Goal: Navigation & Orientation: Find specific page/section

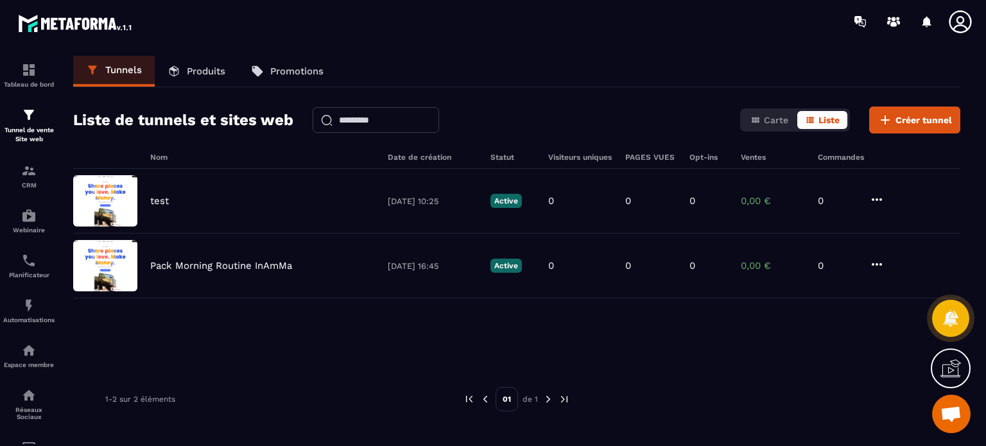
click at [970, 16] on icon at bounding box center [960, 21] width 22 height 22
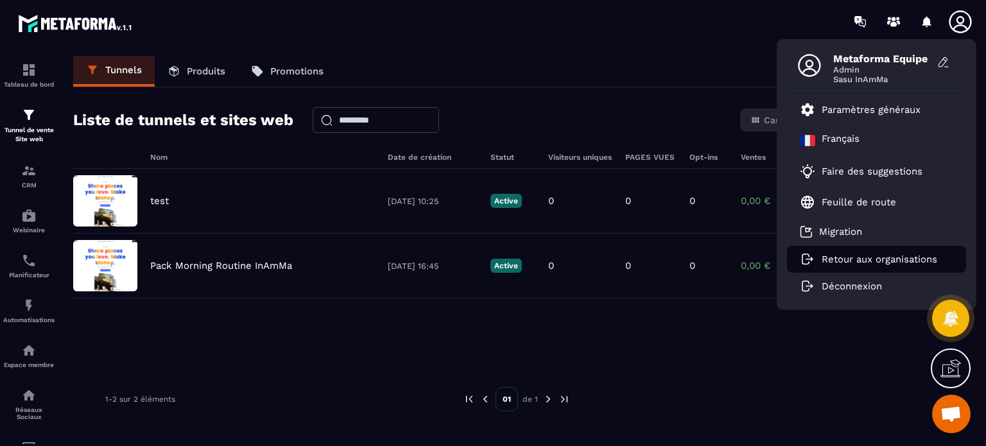
click at [855, 266] on li "Retour aux organisations" at bounding box center [876, 259] width 179 height 27
click at [857, 259] on p "Retour aux organisations" at bounding box center [880, 260] width 116 height 12
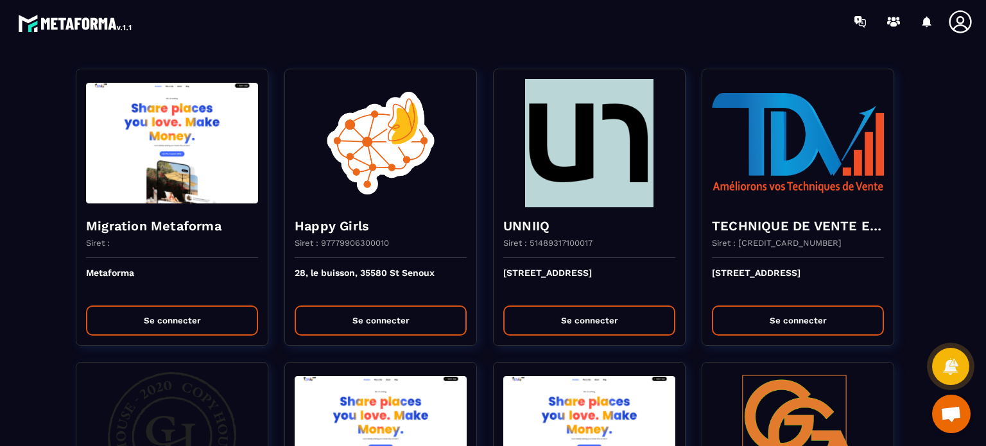
click at [647, 31] on div at bounding box center [568, 21] width 835 height 43
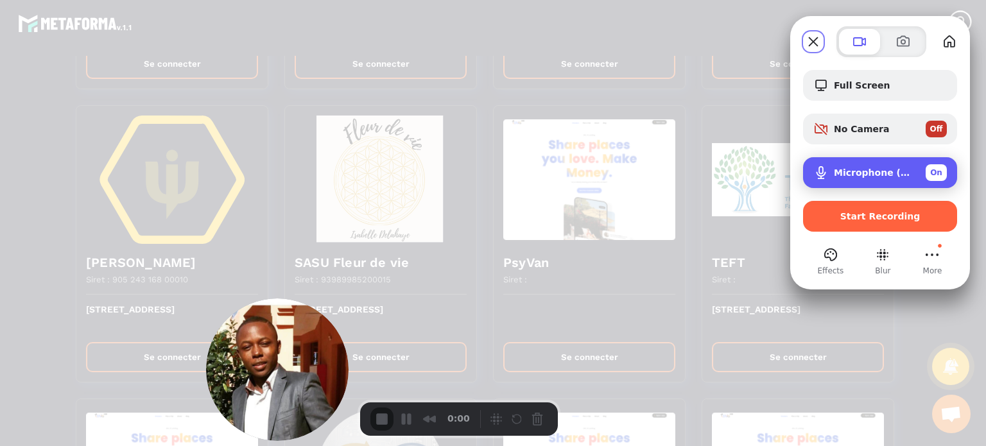
click at [862, 171] on span "Microphone (USB PnP Sound Device)" at bounding box center [875, 173] width 82 height 10
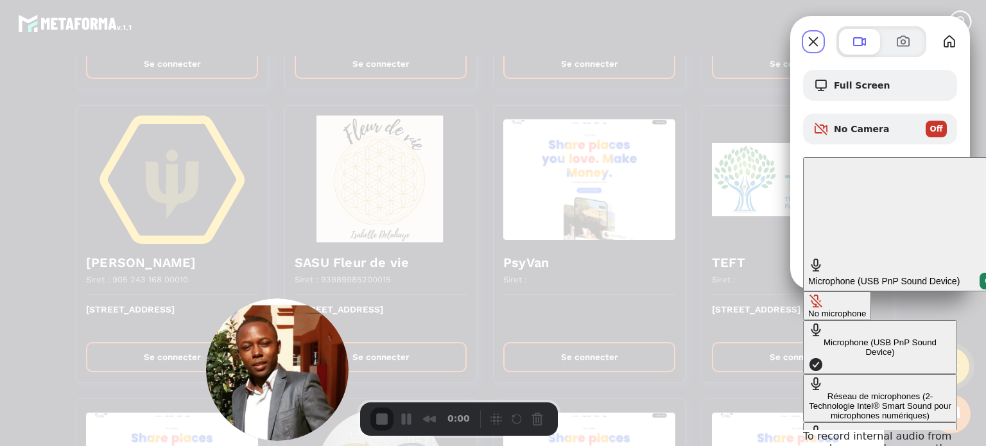
click at [803, 292] on button "No microphone" at bounding box center [837, 306] width 68 height 29
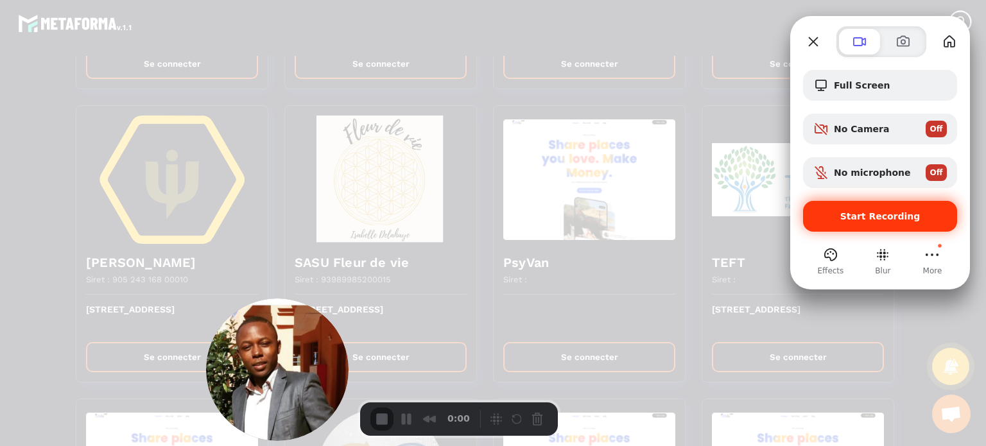
click at [887, 223] on div "Start Recording" at bounding box center [880, 216] width 154 height 31
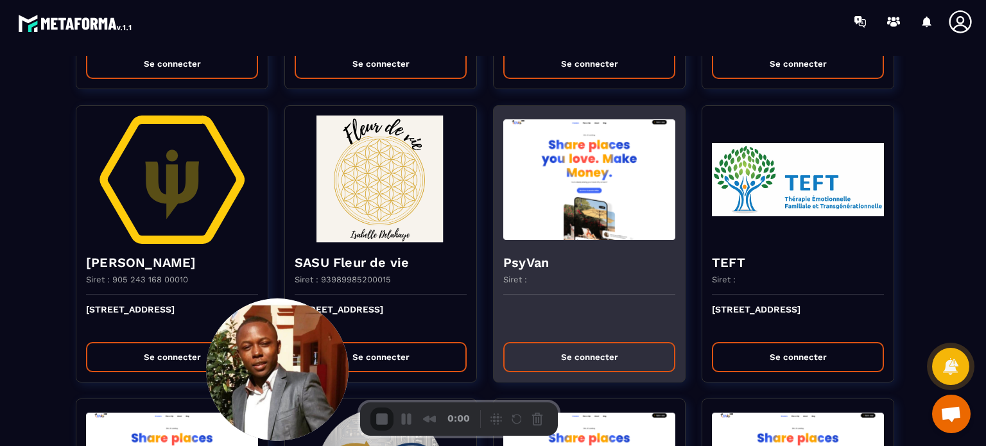
click at [534, 266] on div "PsyVan Siret :" at bounding box center [589, 269] width 191 height 51
